Goal: Information Seeking & Learning: Understand process/instructions

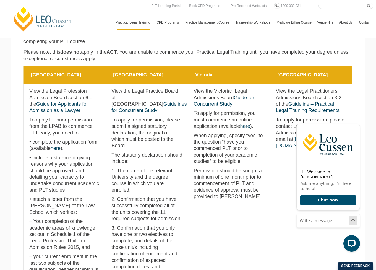
click at [109, 117] on td "Western Australia View the Legal Practice Board of Western Australia Guidelines…" at bounding box center [147, 230] width 82 height 293
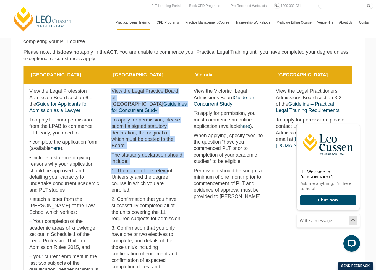
drag, startPoint x: 110, startPoint y: 93, endPoint x: 168, endPoint y: 163, distance: 90.2
click at [168, 163] on td "Western Australia View the Legal Practice Board of Western Australia Guidelines…" at bounding box center [147, 230] width 82 height 293
click at [128, 135] on p "To apply for permission, please submit a signed statutory declaration, the orig…" at bounding box center [147, 133] width 71 height 32
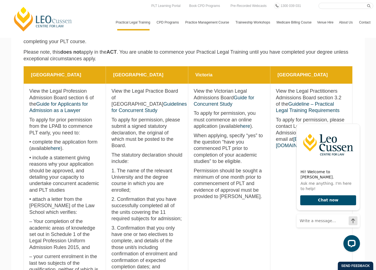
click at [146, 143] on p "To apply for permission, please submit a signed statutory declaration, the orig…" at bounding box center [147, 133] width 71 height 32
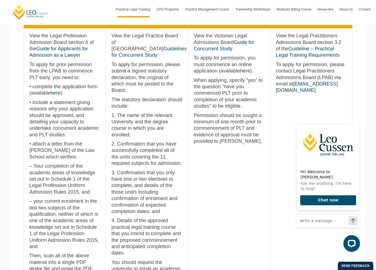
scroll to position [304, 0]
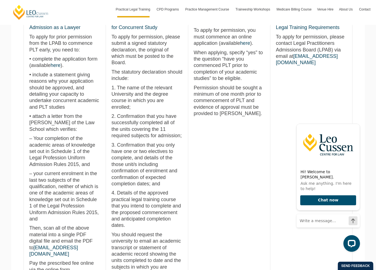
click at [223, 180] on td "Victoria View the Victorian Legal Admissions Board Guide for Concurrent Study T…" at bounding box center [229, 147] width 82 height 293
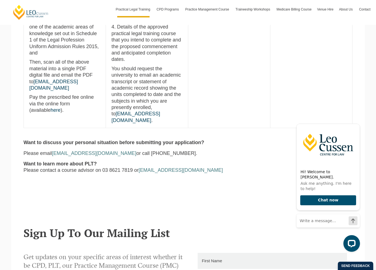
scroll to position [332, 0]
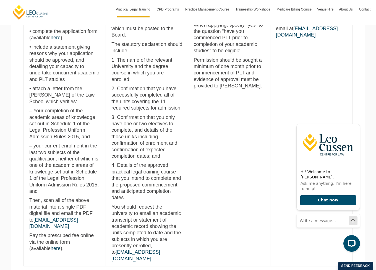
click at [14, 148] on section "[GEOGRAPHIC_DATA] [GEOGRAPHIC_DATA] [GEOGRAPHIC_DATA] [GEOGRAPHIC_DATA] [GEOGRA…" at bounding box center [188, 113] width 354 height 317
click at [359, 123] on icon "Hide greeting" at bounding box center [357, 119] width 7 height 7
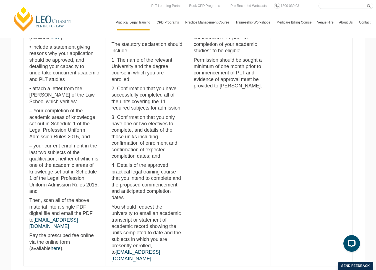
click at [244, 182] on td "Victoria View the Victorian Legal Admissions Board Guide for Concurrent Study T…" at bounding box center [229, 119] width 82 height 293
click at [130, 124] on p "3. Confirmation that you only have one or two electives to complete, and detail…" at bounding box center [147, 136] width 71 height 45
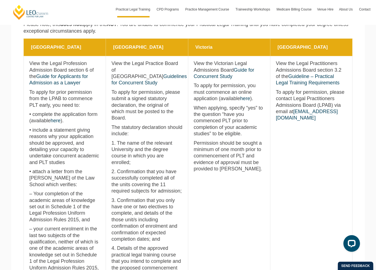
scroll to position [221, 0]
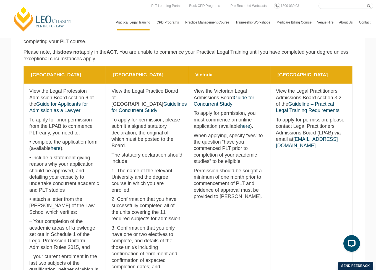
click at [85, 165] on p "• include a statement giving reasons why your application should be approved, a…" at bounding box center [64, 174] width 71 height 39
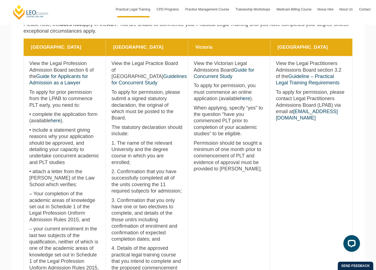
scroll to position [277, 0]
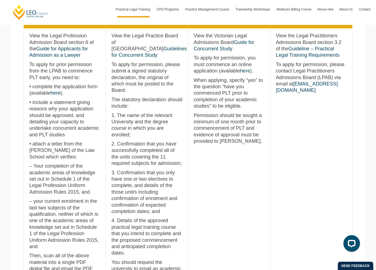
click at [69, 122] on p "• include a statement giving reasons why your application should be approved, a…" at bounding box center [64, 118] width 71 height 39
click at [51, 151] on p "• attach a letter from the [PERSON_NAME] of the Law School which verifies:" at bounding box center [64, 150] width 71 height 19
drag, startPoint x: 68, startPoint y: 161, endPoint x: 77, endPoint y: 178, distance: 19.0
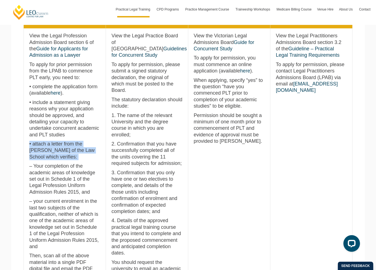
click at [68, 160] on p "• attach a letter from the [PERSON_NAME] of the Law School which verifies:" at bounding box center [64, 150] width 71 height 19
click at [95, 201] on p "– your current enrolment in the last two subjects of the qualification, neither…" at bounding box center [64, 224] width 71 height 52
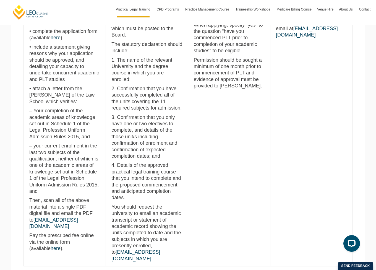
click at [61, 245] on p "Pay the prescribed fee online via the online form (available here )." at bounding box center [64, 241] width 71 height 19
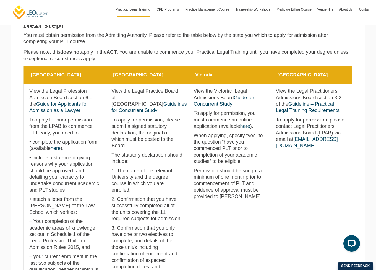
scroll to position [194, 0]
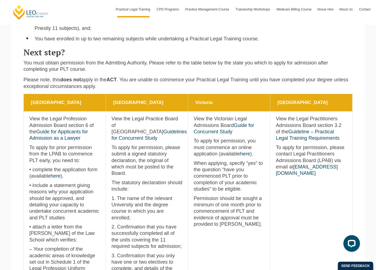
click at [21, 122] on section "[GEOGRAPHIC_DATA] [GEOGRAPHIC_DATA] [GEOGRAPHIC_DATA] [GEOGRAPHIC_DATA] [GEOGRA…" at bounding box center [188, 252] width 354 height 317
click at [30, 118] on p "View the Legal Profession Admission Board section 6 of the Guide for Applicants…" at bounding box center [64, 129] width 71 height 26
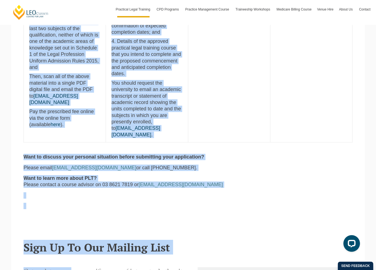
scroll to position [467, 0]
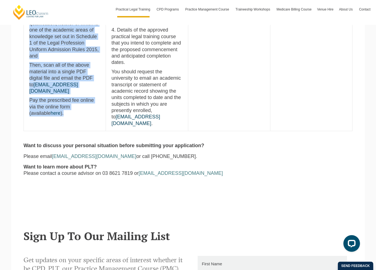
drag, startPoint x: 29, startPoint y: 118, endPoint x: 58, endPoint y: 110, distance: 30.1
copy td "View the Legal Profession Admission Board section 6 of the Guide for Applicants…"
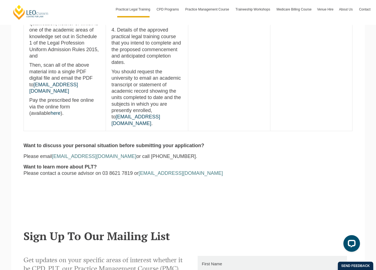
click at [331, 164] on p "Want to learn more about PLT? Please contact a course advisor on 03 8621 7819 o…" at bounding box center [188, 170] width 329 height 13
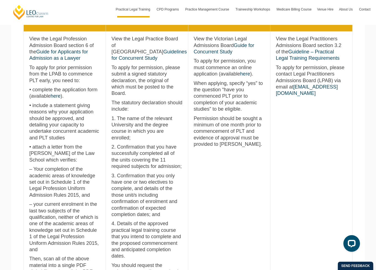
drag, startPoint x: 348, startPoint y: 166, endPoint x: 340, endPoint y: 165, distance: 8.0
click at [348, 166] on td "Queensland View the Legal Practitioners Admissions Board section 3.2 of the Gui…" at bounding box center [311, 178] width 82 height 293
click at [301, 157] on td "Queensland View the Legal Practitioners Admissions Board section 3.2 of the Gui…" at bounding box center [311, 178] width 82 height 293
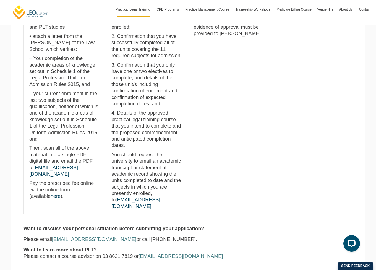
scroll to position [412, 0]
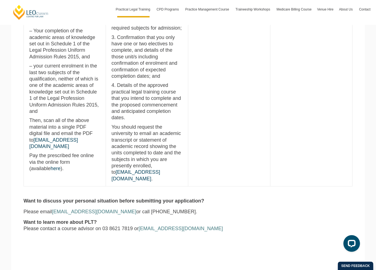
click at [62, 164] on p "Pay the prescribed fee online via the online form (available here )." at bounding box center [64, 161] width 71 height 19
